Goal: Obtain resource: Download file/media

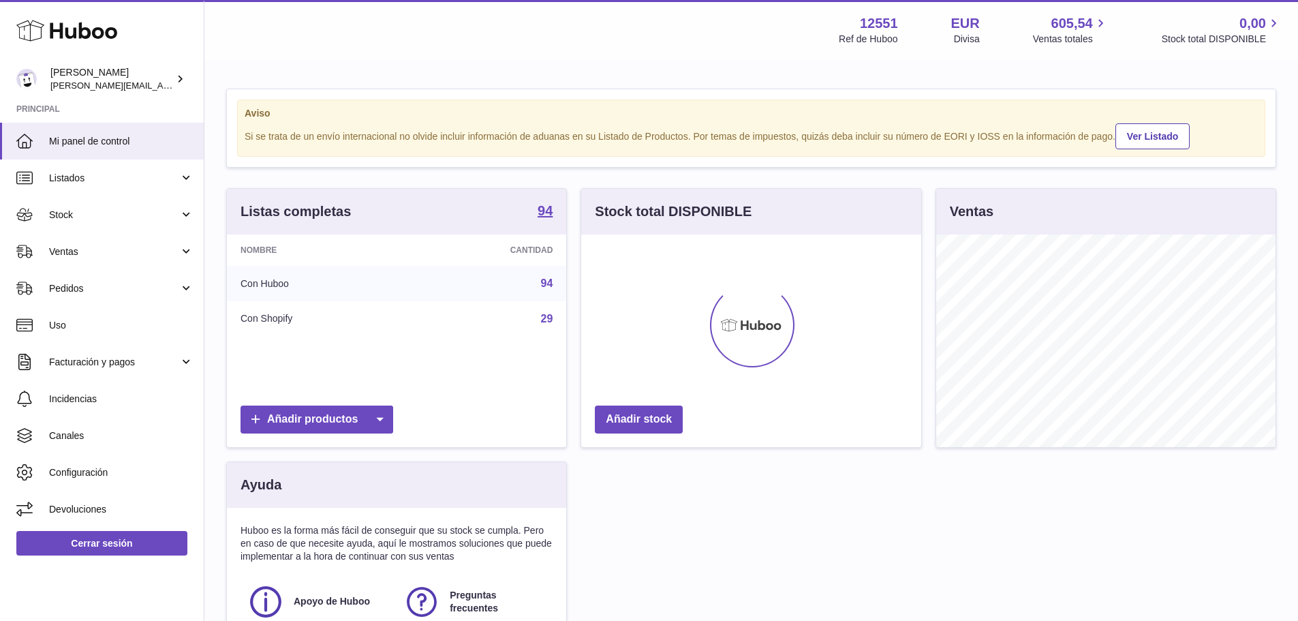
scroll to position [213, 340]
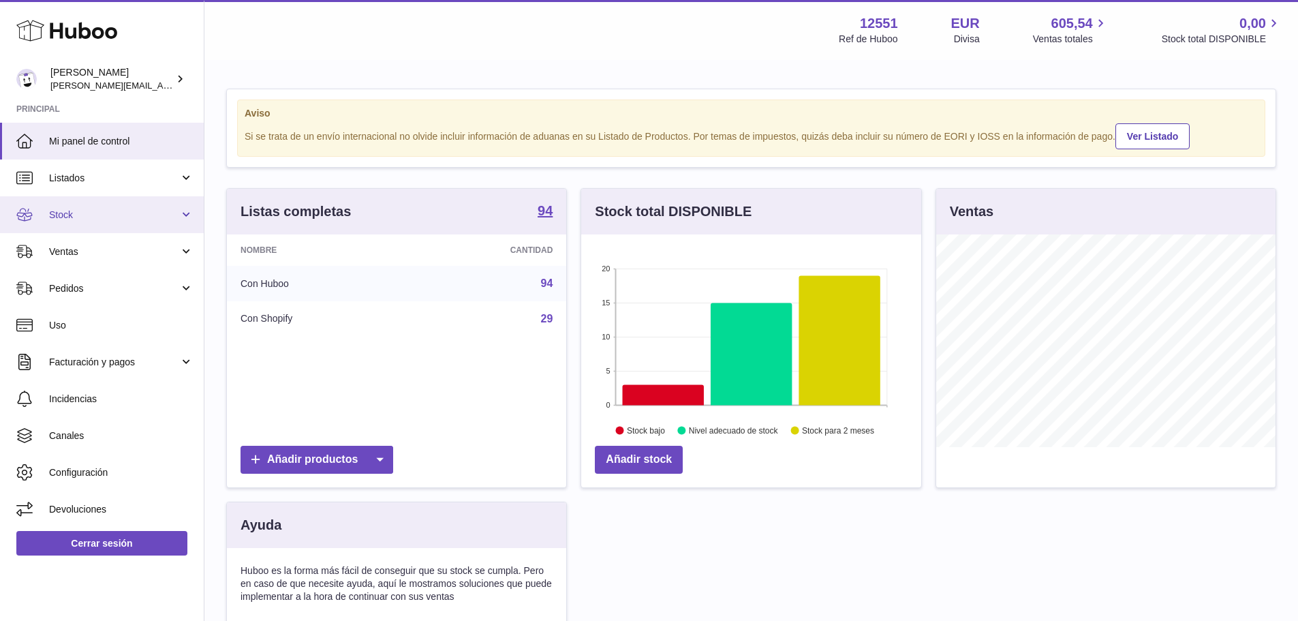
click at [95, 207] on link "Stock" at bounding box center [102, 214] width 204 height 37
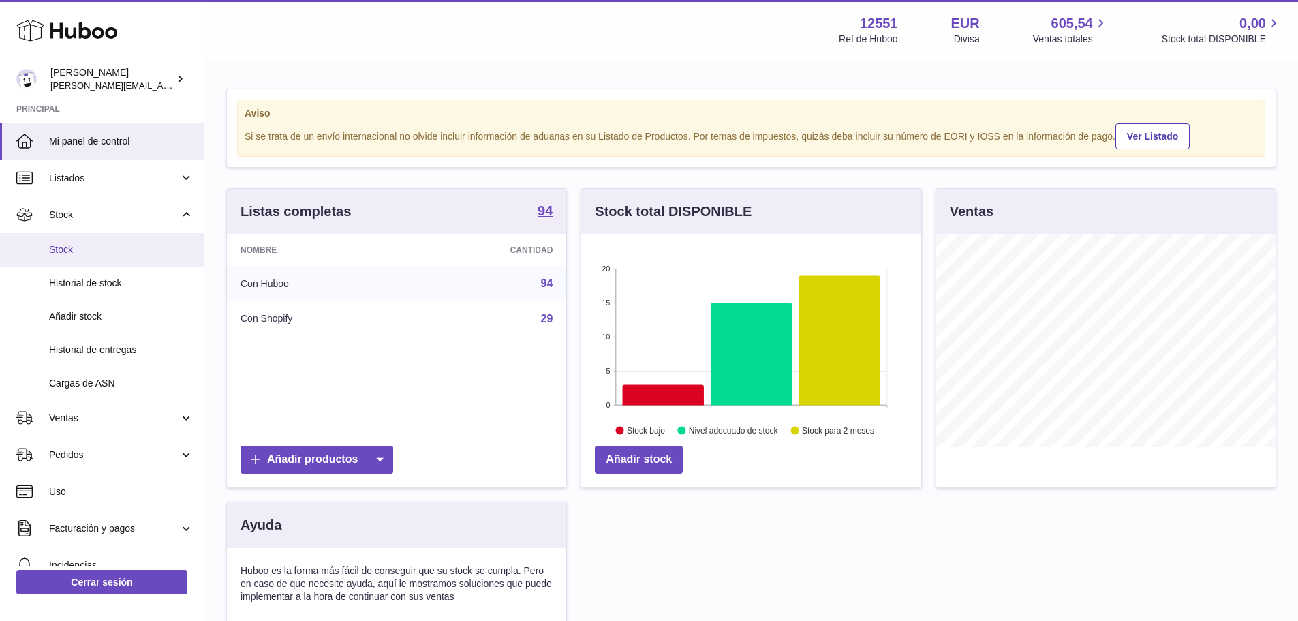
click at [106, 248] on span "Stock" at bounding box center [121, 249] width 144 height 13
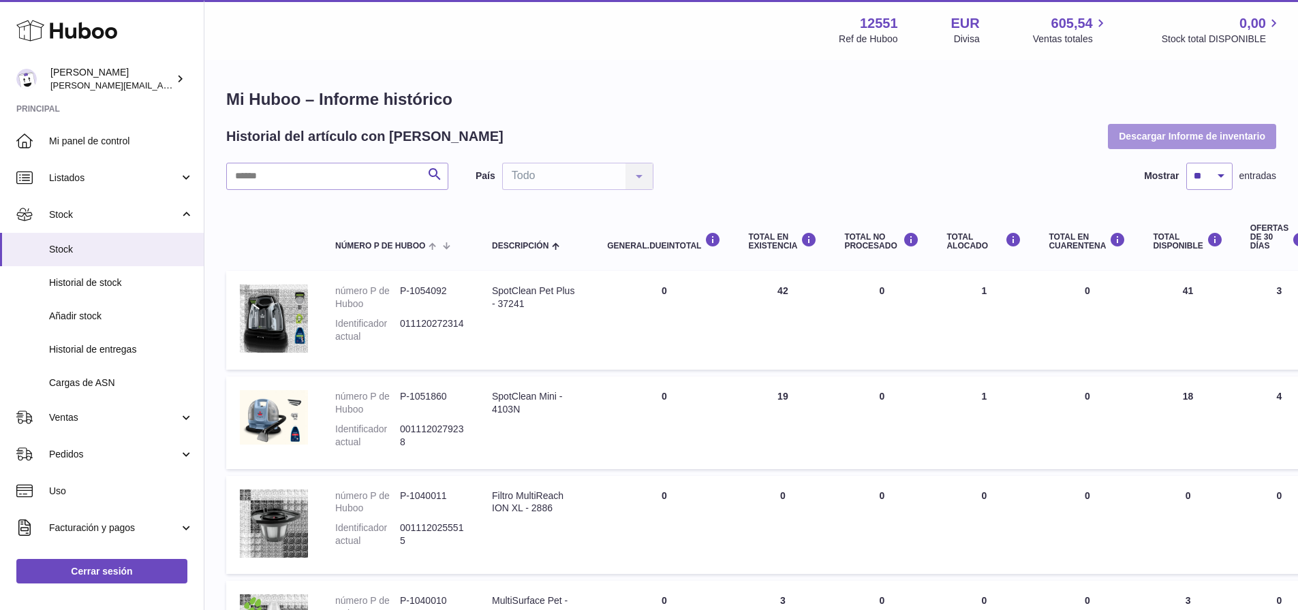
click at [1193, 130] on button "Descargar Informe de inventario" at bounding box center [1192, 136] width 168 height 25
